Goal: Task Accomplishment & Management: Use online tool/utility

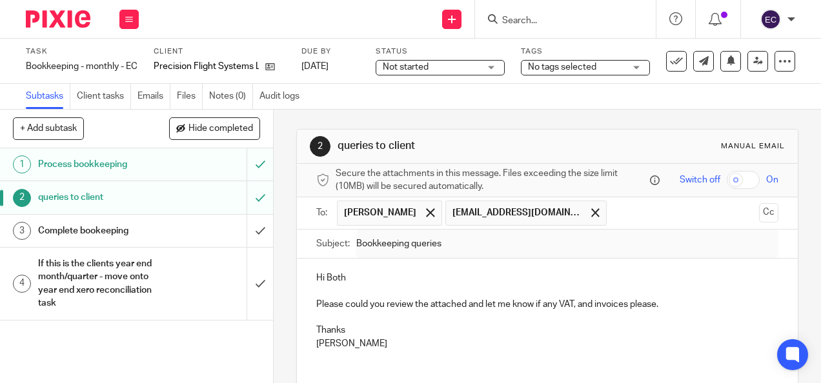
scroll to position [206, 0]
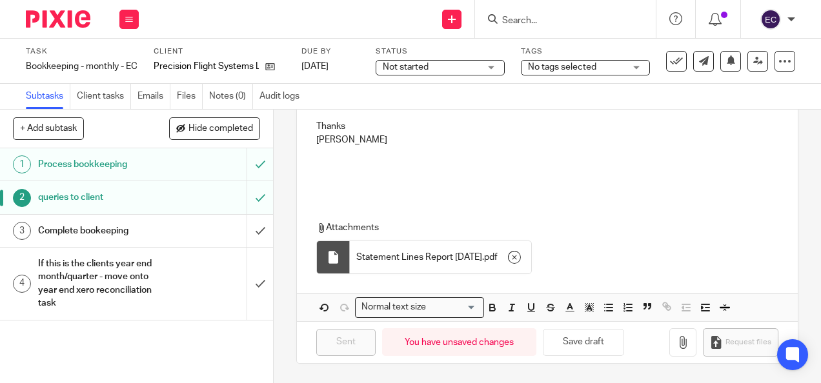
click at [528, 21] on input "Search" at bounding box center [559, 21] width 116 height 12
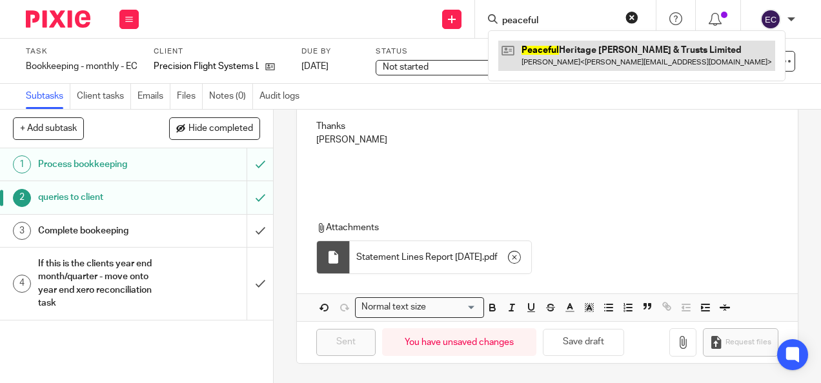
type input "peaceful"
click at [562, 52] on link at bounding box center [636, 56] width 277 height 30
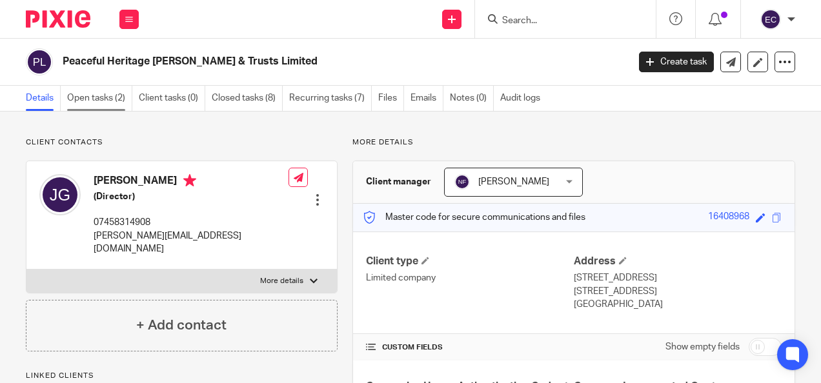
click at [125, 100] on link "Open tasks (2)" at bounding box center [99, 98] width 65 height 25
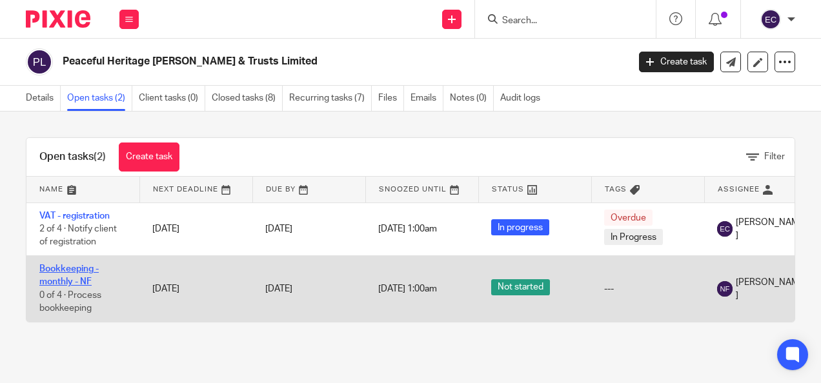
click at [69, 282] on link "Bookkeeping - monthly - NF" at bounding box center [68, 276] width 59 height 22
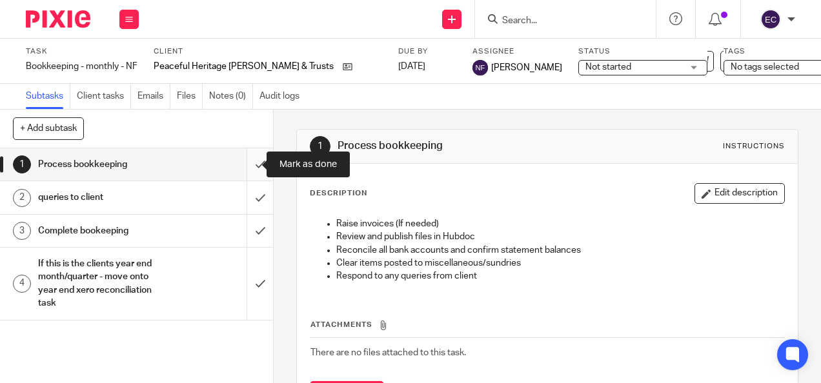
click at [248, 164] on input "submit" at bounding box center [136, 164] width 273 height 32
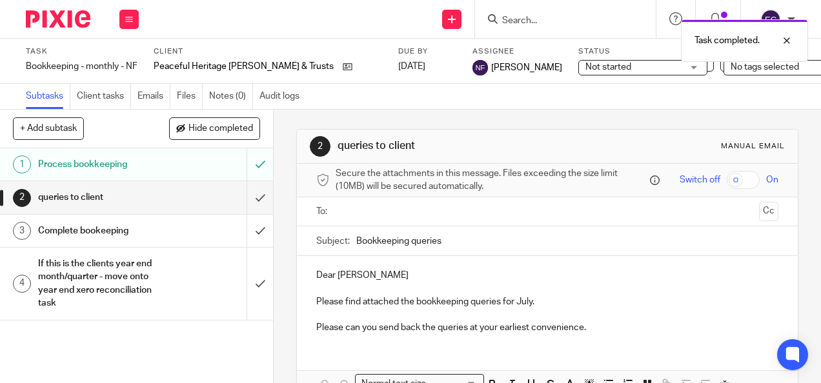
click at [347, 227] on div at bounding box center [548, 212] width 422 height 29
click at [345, 219] on input "text" at bounding box center [546, 212] width 413 height 15
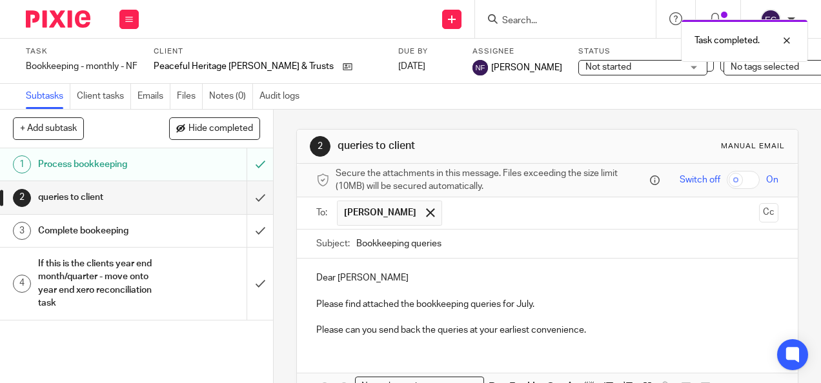
click at [398, 278] on p "Dear [PERSON_NAME]" at bounding box center [547, 278] width 462 height 13
drag, startPoint x: 396, startPoint y: 281, endPoint x: 303, endPoint y: 280, distance: 93.6
click at [303, 280] on div "Dear [PERSON_NAME] Please find attached the bookkeeping queries for July. Pleas…" at bounding box center [547, 303] width 500 height 88
click at [545, 307] on p "Please find attached the bookkeeping queries for July." at bounding box center [547, 304] width 462 height 13
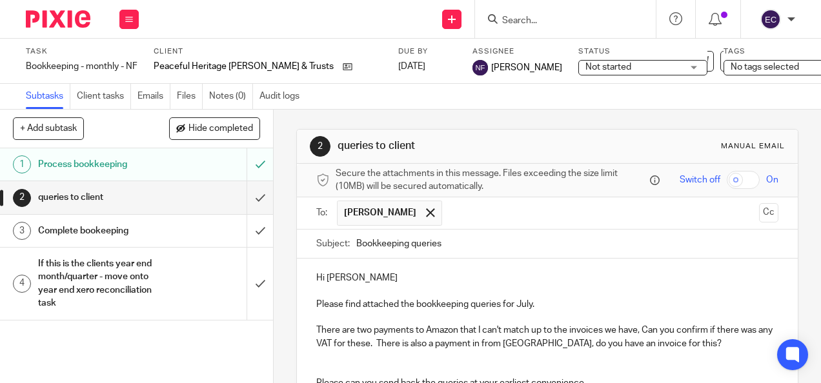
click at [515, 349] on p "There are two payments to Amazon that I can't match up to the invoices we have,…" at bounding box center [547, 337] width 462 height 26
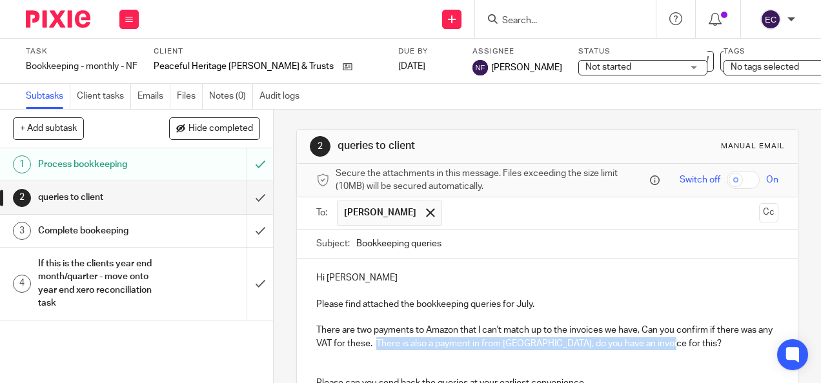
drag, startPoint x: 661, startPoint y: 347, endPoint x: 391, endPoint y: 346, distance: 270.5
click at [391, 346] on p "There are two payments to Amazon that I can't match up to the invoices we have,…" at bounding box center [547, 337] width 462 height 26
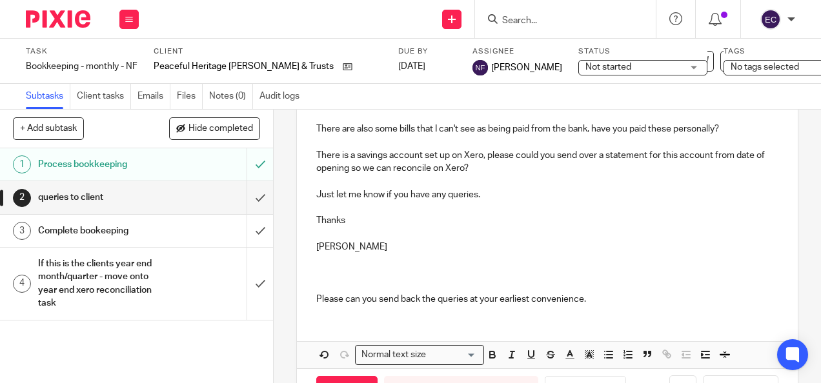
scroll to position [262, 0]
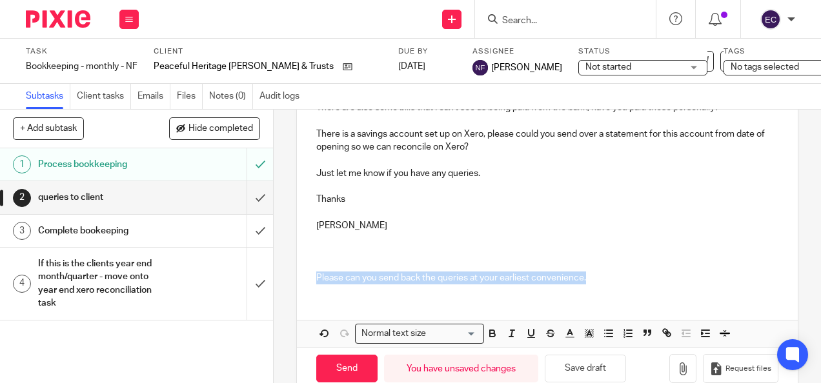
drag, startPoint x: 591, startPoint y: 285, endPoint x: 306, endPoint y: 295, distance: 285.5
click at [306, 294] on div "Hi Jon Please find attached the bookkeeping queries for July. There are two pay…" at bounding box center [547, 146] width 500 height 298
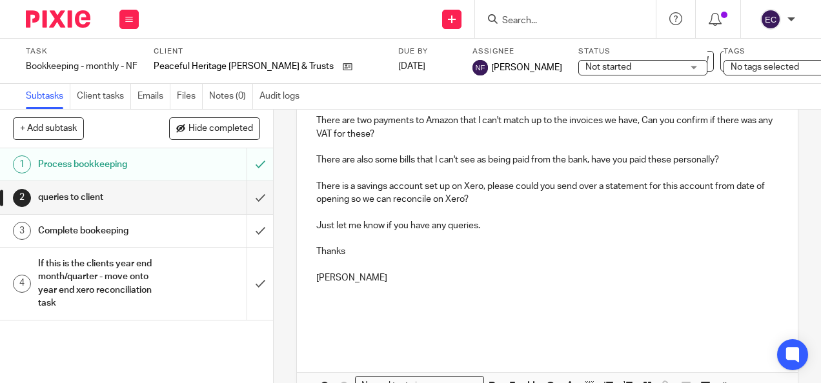
scroll to position [290, 0]
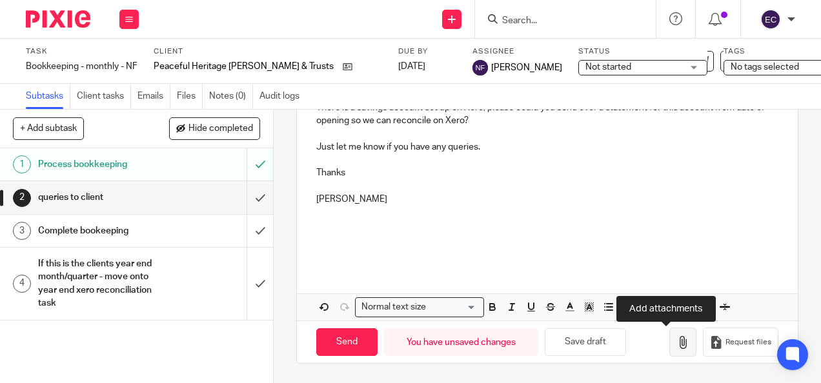
click at [676, 346] on icon "button" at bounding box center [682, 342] width 13 height 13
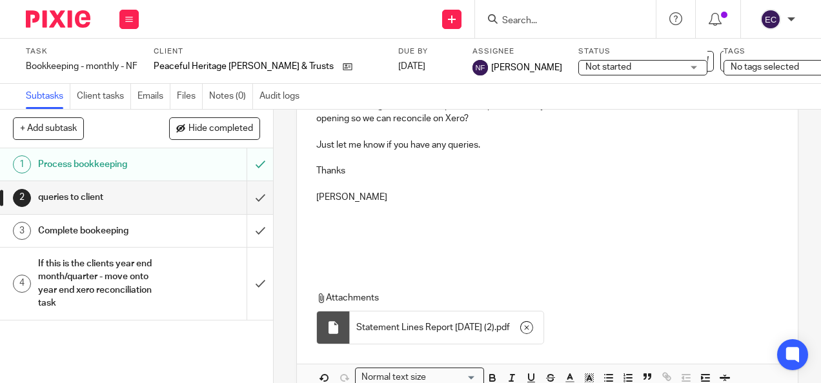
scroll to position [363, 0]
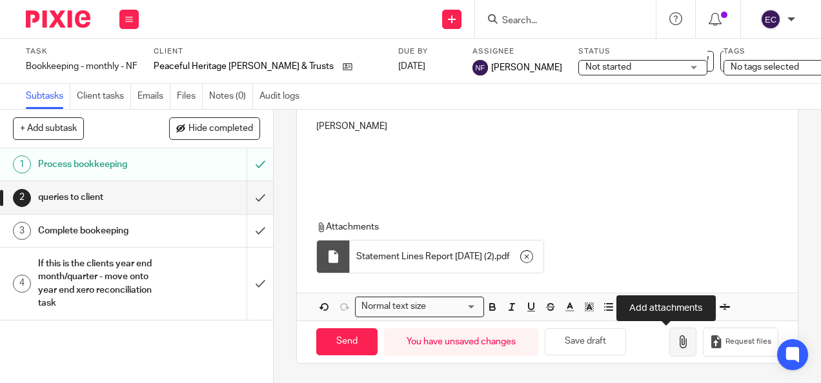
click at [674, 346] on button "button" at bounding box center [682, 342] width 27 height 29
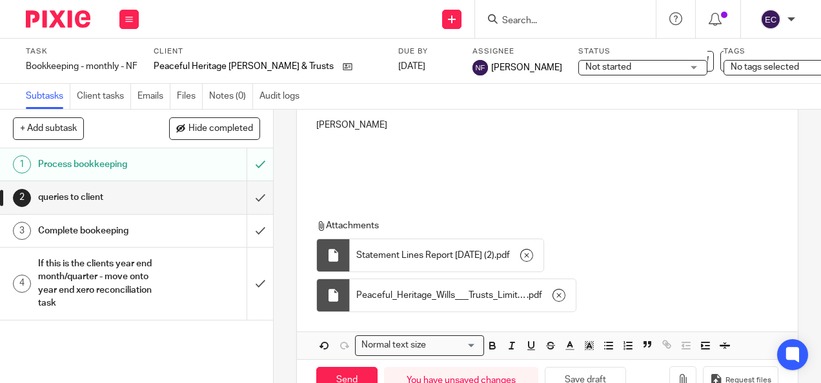
scroll to position [403, 0]
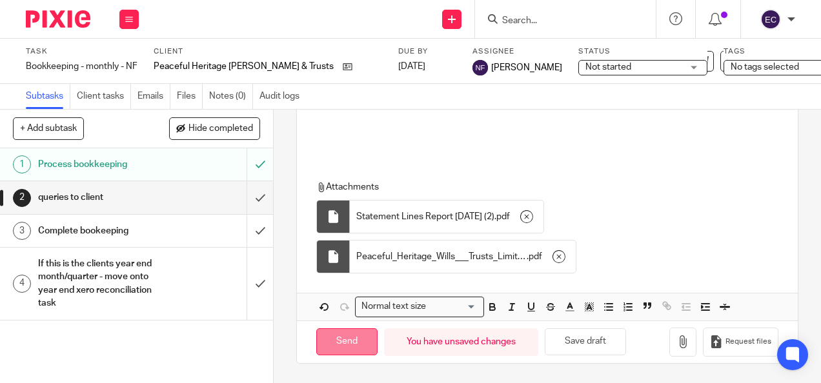
click at [334, 338] on input "Send" at bounding box center [346, 343] width 61 height 28
type input "Sent"
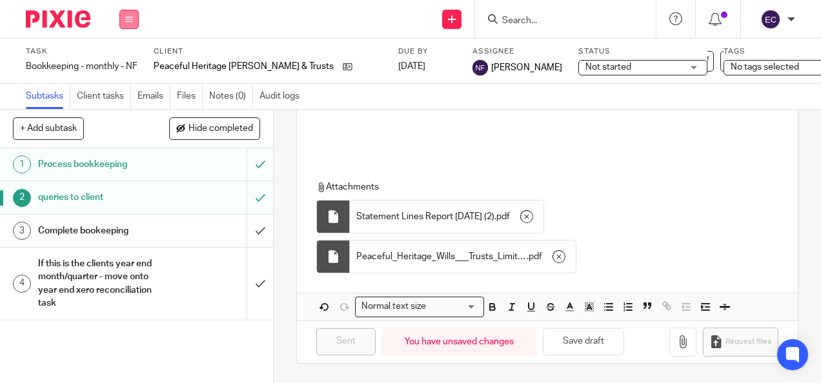
click at [137, 15] on button at bounding box center [128, 19] width 19 height 19
click at [115, 58] on link "Work" at bounding box center [123, 60] width 23 height 9
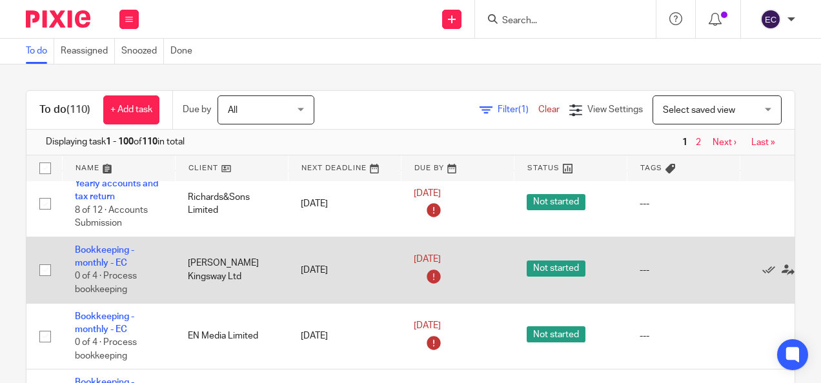
scroll to position [1112, 86]
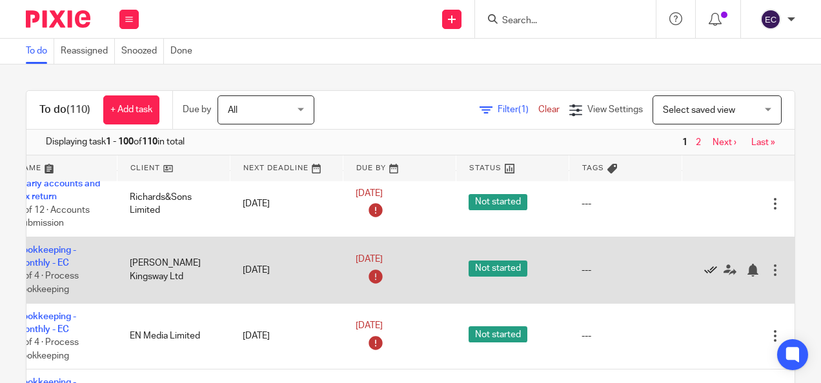
click at [704, 266] on icon at bounding box center [710, 270] width 13 height 13
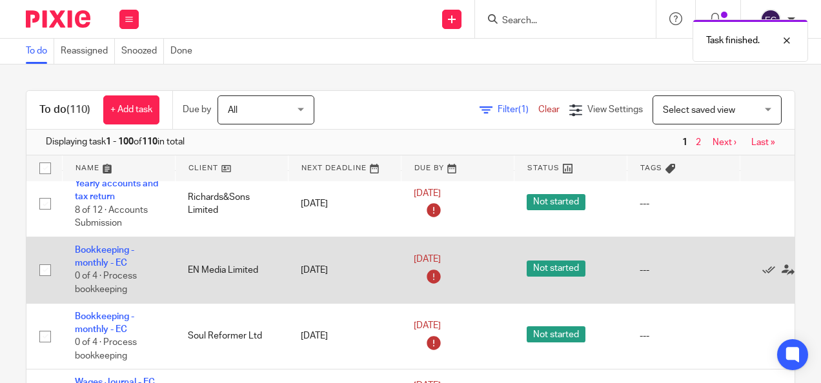
scroll to position [1112, 87]
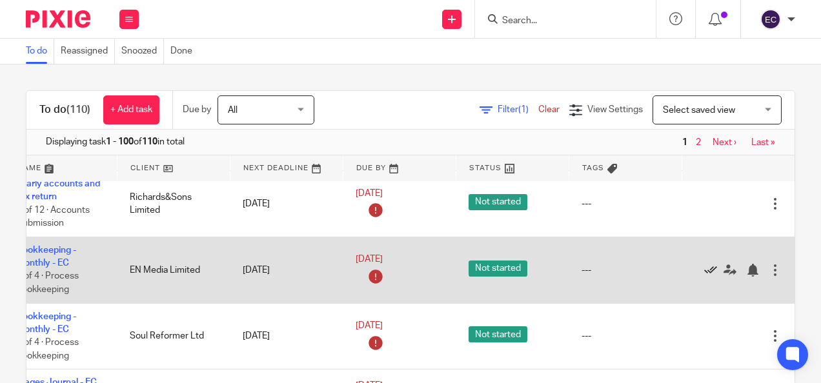
click at [704, 269] on icon at bounding box center [710, 270] width 13 height 13
